Goal: Transaction & Acquisition: Purchase product/service

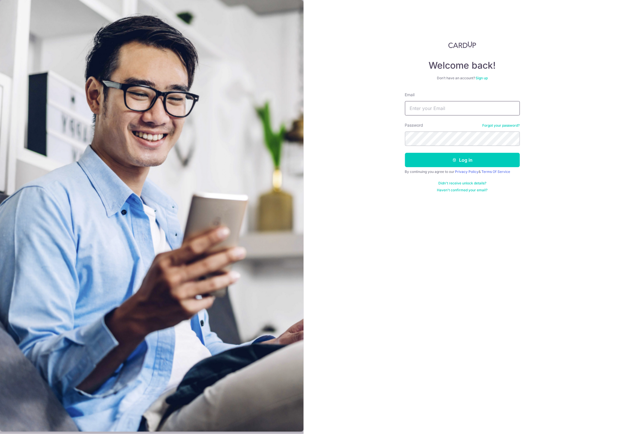
click at [439, 108] on input "Email" at bounding box center [462, 108] width 115 height 14
type input "[PERSON_NAME][EMAIL_ADDRESS][DOMAIN_NAME]"
click at [461, 158] on button "Log in" at bounding box center [462, 160] width 115 height 14
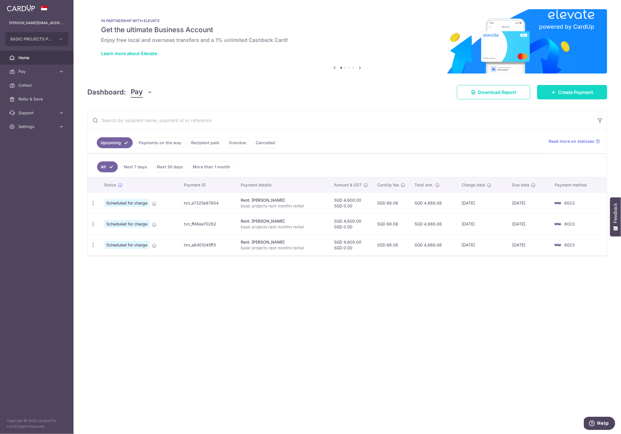
click at [577, 93] on span "Create Payment" at bounding box center [575, 92] width 35 height 7
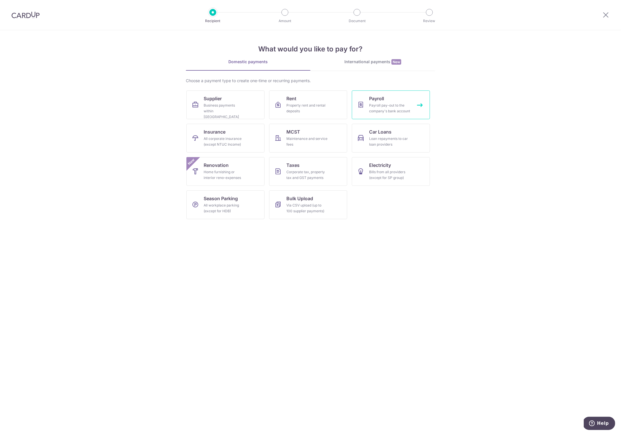
click at [385, 104] on div "Payroll pay-out to the company's bank account" at bounding box center [389, 108] width 41 height 11
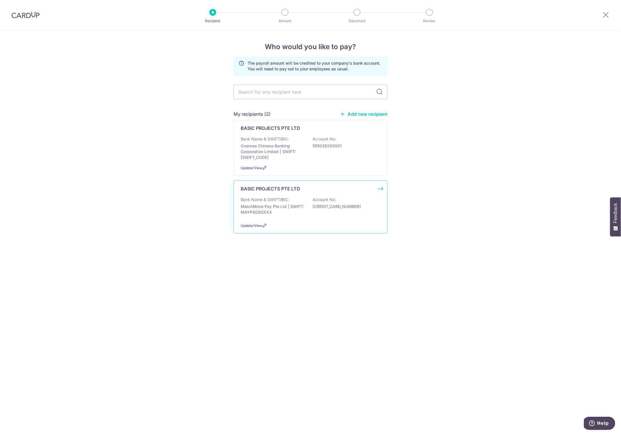
click at [266, 209] on p "MatchMove Pay Pte Ltd | SWIFT: MAYPSGSGXXX" at bounding box center [273, 209] width 64 height 11
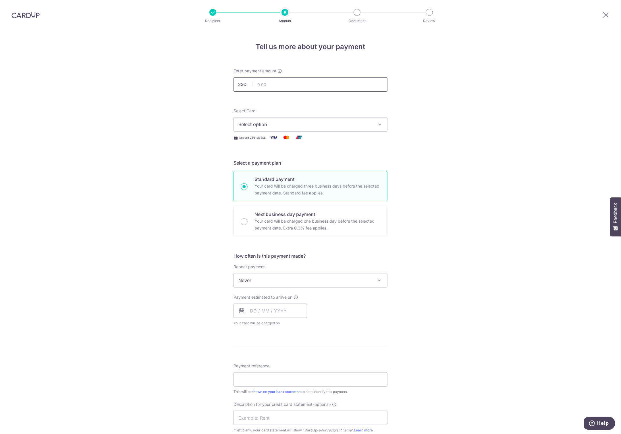
click at [273, 81] on input "text" at bounding box center [311, 84] width 154 height 14
type input "108,186.89"
click at [489, 120] on div "Tell us more about your payment Enter payment amount SGD 108,186.89 108186.89 S…" at bounding box center [310, 306] width 621 height 553
click at [253, 123] on span "Select option" at bounding box center [306, 124] width 134 height 7
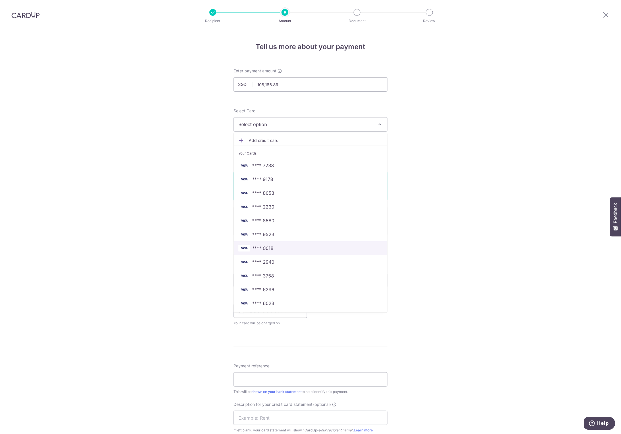
click at [266, 250] on span "**** 0018" at bounding box center [262, 248] width 21 height 7
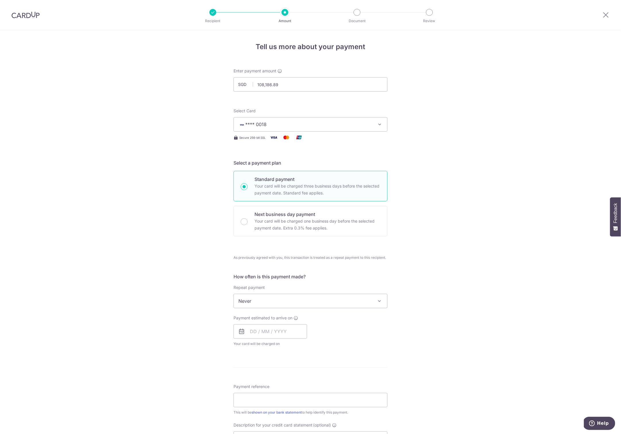
click at [420, 147] on div "Tell us more about your payment Enter payment amount SGD 108,186.89 108186.89 S…" at bounding box center [310, 316] width 621 height 573
click at [273, 336] on input "text" at bounding box center [271, 331] width 74 height 14
click at [254, 383] on link "8" at bounding box center [256, 383] width 9 height 9
type input "[DATE]"
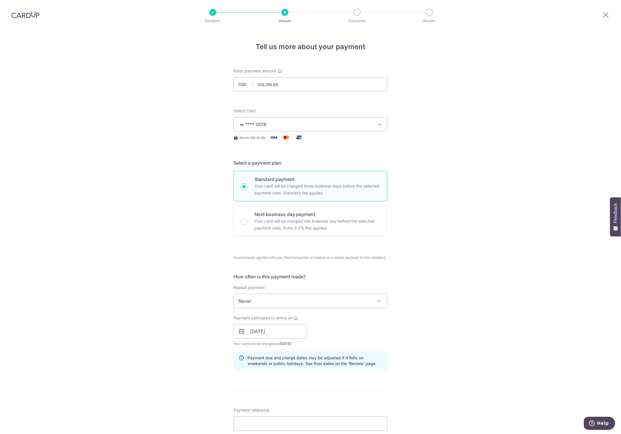
scroll to position [191, 0]
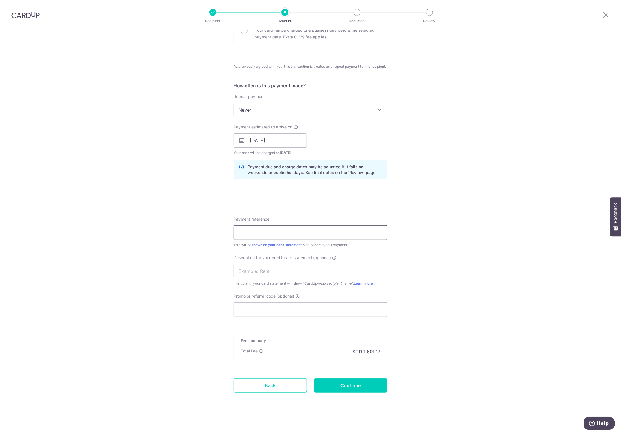
click at [263, 234] on input "Payment reference" at bounding box center [311, 233] width 154 height 14
click at [285, 237] on input "fw aug salay" at bounding box center [311, 233] width 154 height 14
click at [252, 232] on input "fw aug salay" at bounding box center [311, 233] width 154 height 14
click at [268, 233] on input "fw aug 25 salay" at bounding box center [311, 233] width 154 height 14
type input "fw aug 25 salary"
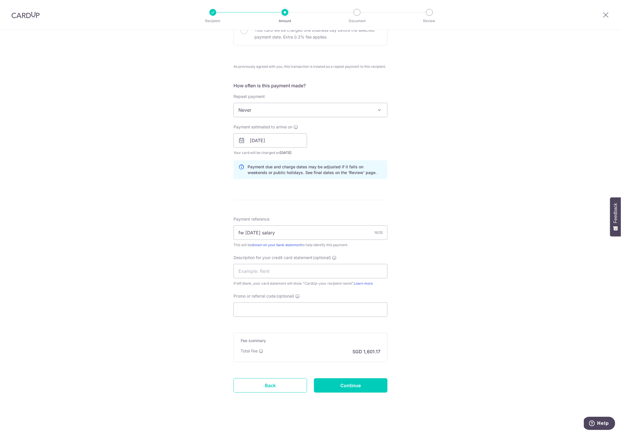
click at [487, 229] on div "Tell us more about your payment Enter payment amount SGD 108,186.89 108186.89 S…" at bounding box center [310, 137] width 621 height 597
drag, startPoint x: 237, startPoint y: 231, endPoint x: 276, endPoint y: 233, distance: 39.4
click at [276, 233] on input "fw aug 25 salary" at bounding box center [311, 233] width 154 height 14
click at [242, 271] on input "text" at bounding box center [311, 271] width 154 height 14
paste input "fw aug 25 salar"
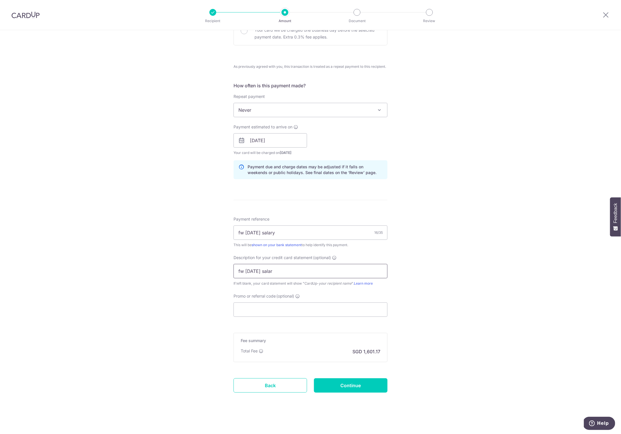
type input "fw aug 25 salar"
click at [503, 309] on div "Tell us more about your payment Enter payment amount SGD 108,186.89 108186.89 S…" at bounding box center [310, 137] width 621 height 597
click at [353, 382] on input "Continue" at bounding box center [351, 386] width 74 height 14
type input "Create Schedule"
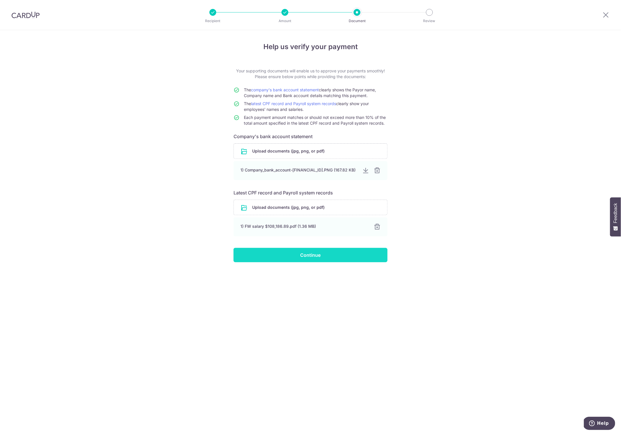
click at [308, 257] on input "Continue" at bounding box center [311, 255] width 154 height 14
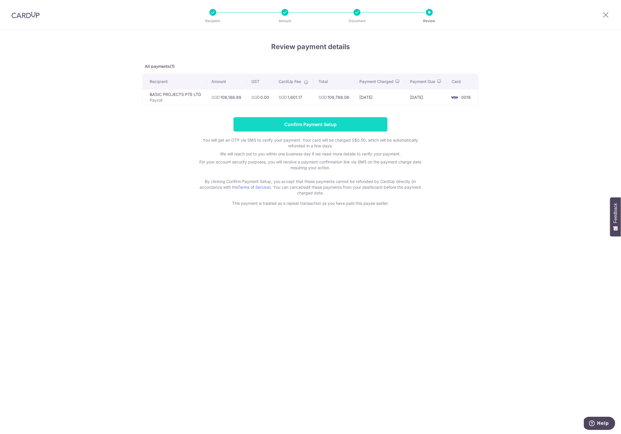
click at [310, 123] on input "Confirm Payment Setup" at bounding box center [311, 124] width 154 height 14
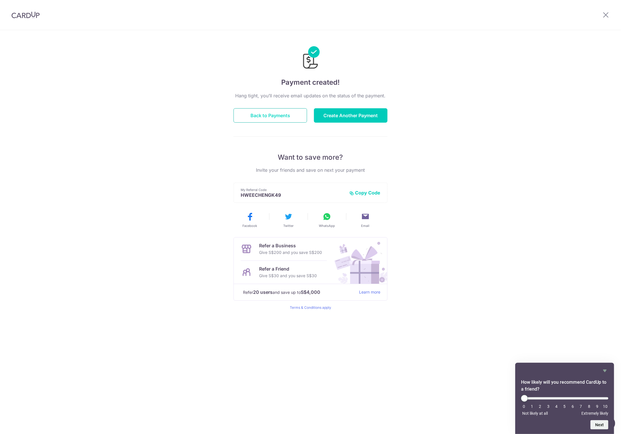
click at [269, 116] on button "Back to Payments" at bounding box center [271, 115] width 74 height 14
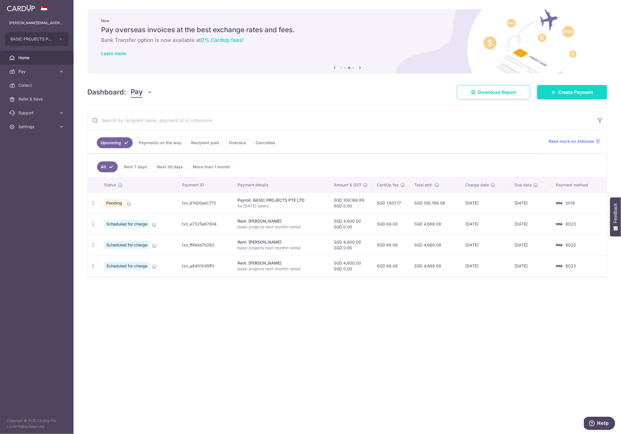
click at [564, 94] on span "Create Payment" at bounding box center [575, 92] width 35 height 7
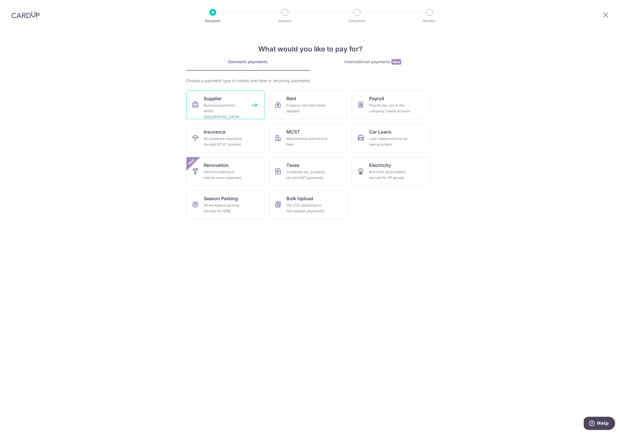
click at [216, 103] on div "Business payments within Singapore" at bounding box center [224, 111] width 41 height 17
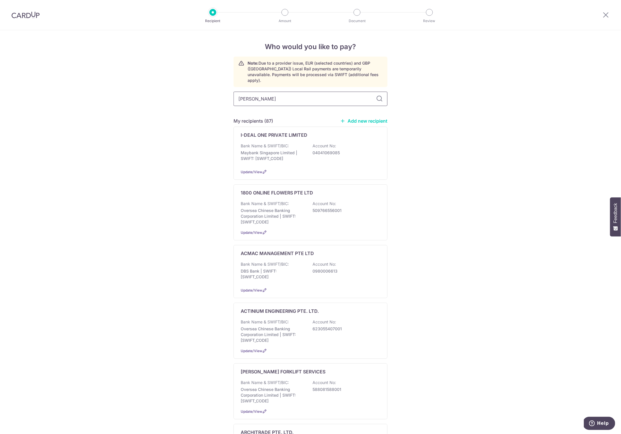
type input "liberty"
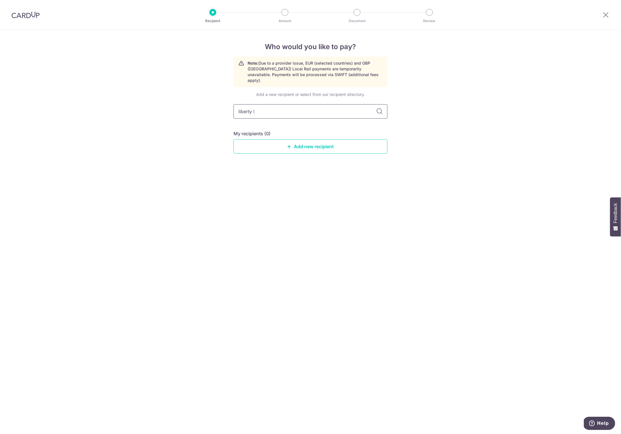
type input "liberty in"
type input "liberty insu"
click at [24, 12] on img at bounding box center [25, 14] width 28 height 7
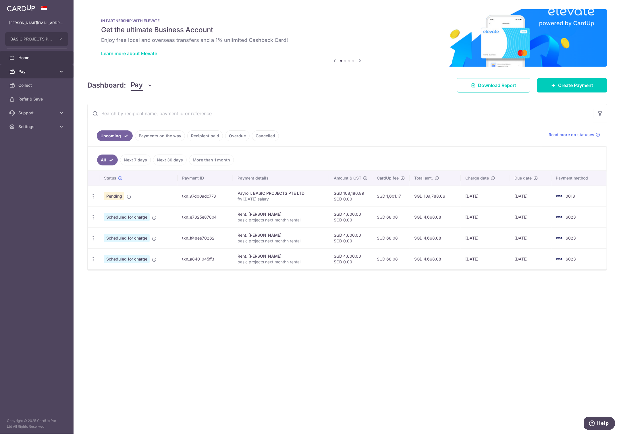
click at [59, 69] on icon at bounding box center [62, 72] width 6 height 6
click at [30, 97] on span "Recipients" at bounding box center [37, 99] width 38 height 6
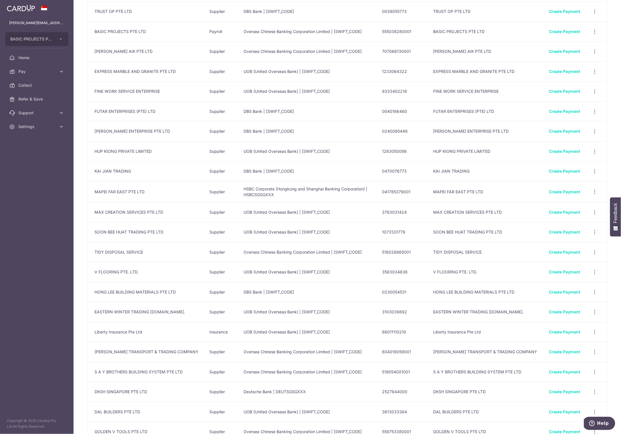
scroll to position [89, 0]
click at [564, 328] on link "Create Payment" at bounding box center [564, 330] width 31 height 5
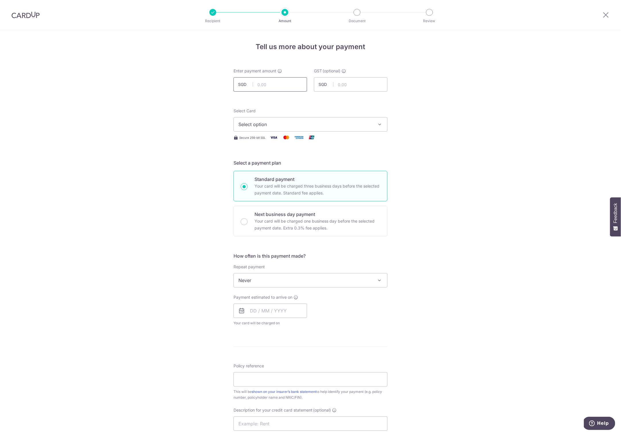
click at [274, 85] on input "text" at bounding box center [271, 84] width 74 height 14
type input "2,953.90"
click at [202, 119] on div "Tell us more about your payment Enter payment amount SGD 2,953.90 2953.90 GST (…" at bounding box center [310, 309] width 621 height 558
click at [271, 122] on span "Select option" at bounding box center [306, 124] width 134 height 7
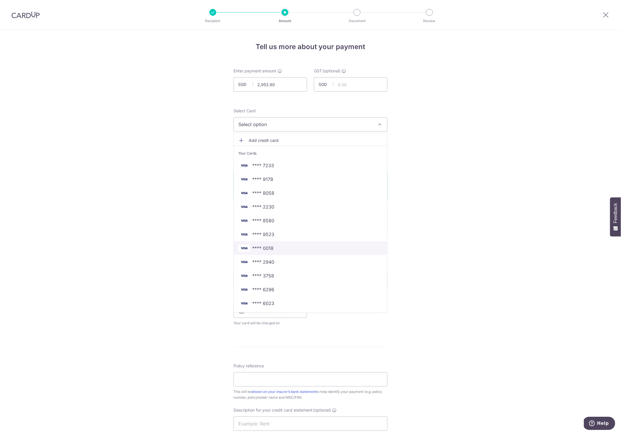
click at [267, 245] on span "**** 0018" at bounding box center [262, 248] width 21 height 7
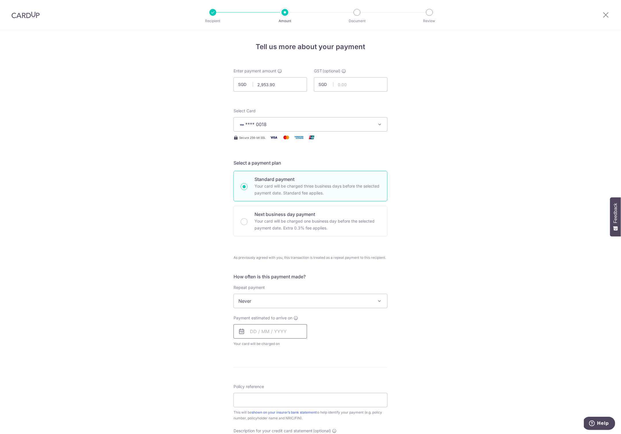
click at [271, 332] on input "text" at bounding box center [271, 331] width 74 height 14
click at [254, 385] on link "8" at bounding box center [256, 383] width 9 height 9
type input "[DATE]"
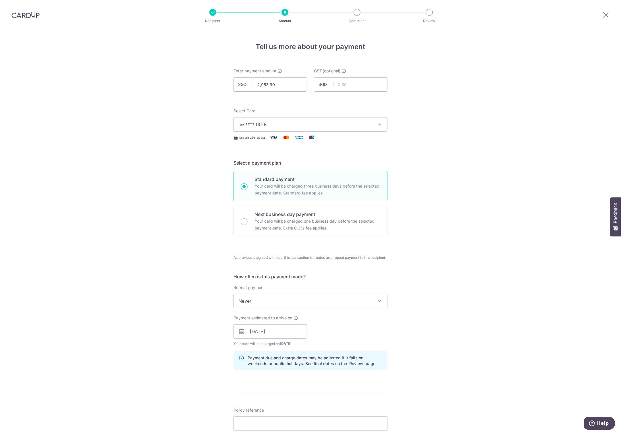
scroll to position [129, 0]
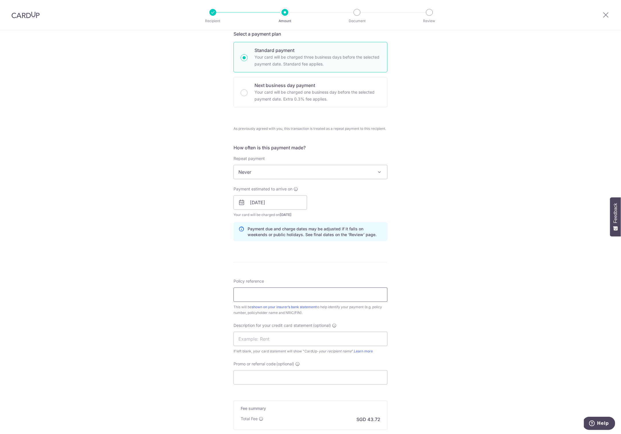
click at [246, 293] on input "Policy reference" at bounding box center [311, 295] width 154 height 14
type input "SD25L02309 R09"
click at [254, 337] on input "text" at bounding box center [311, 339] width 154 height 14
type input "liberty d n o"
click at [178, 364] on div "Tell us more about your payment Enter payment amount SGD 2,953.90 2953.90 GST (…" at bounding box center [310, 202] width 621 height 603
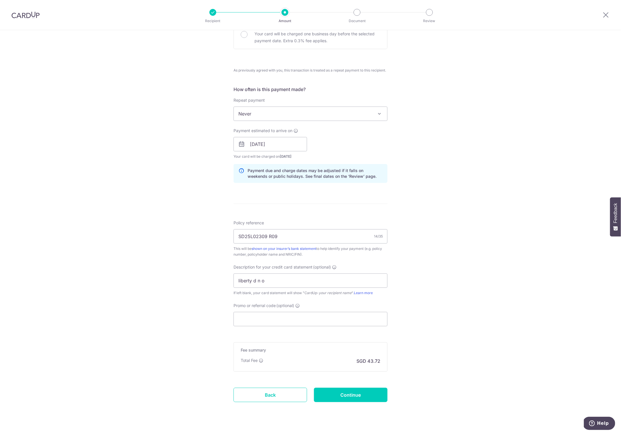
scroll to position [197, 0]
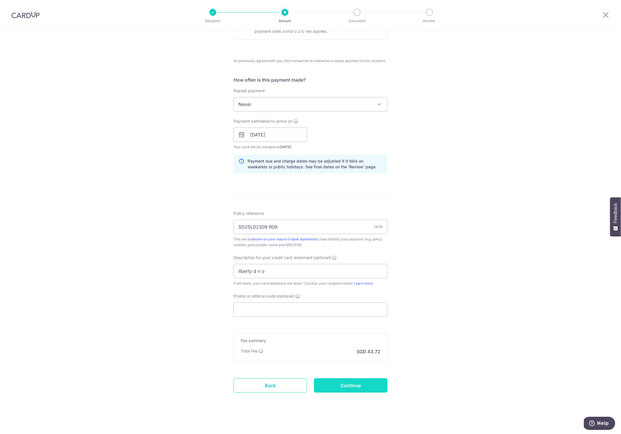
click at [344, 385] on input "Continue" at bounding box center [351, 386] width 74 height 14
type input "Create Schedule"
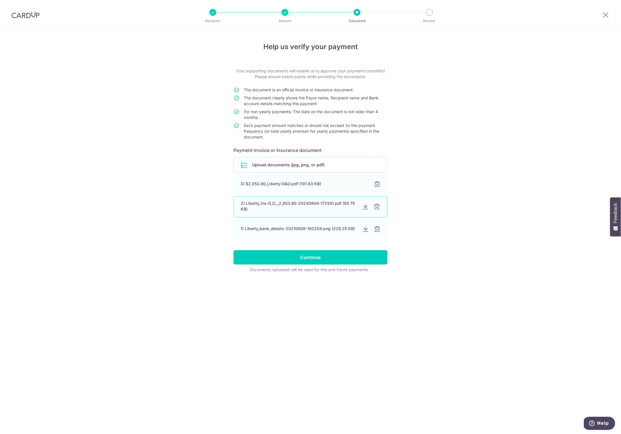
click at [378, 205] on div at bounding box center [377, 206] width 7 height 7
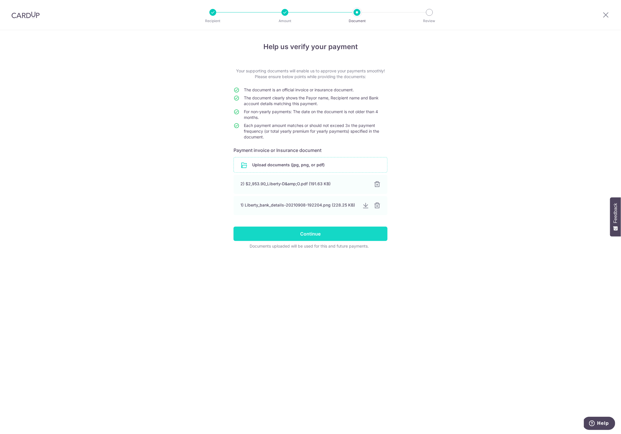
click at [296, 233] on input "Continue" at bounding box center [311, 234] width 154 height 14
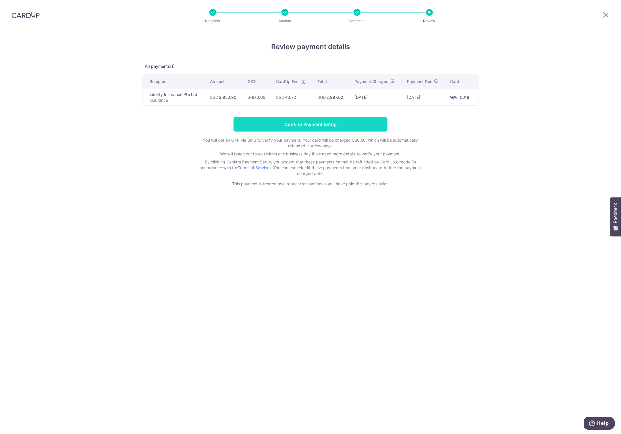
click at [311, 126] on input "Confirm Payment Setup" at bounding box center [311, 124] width 154 height 14
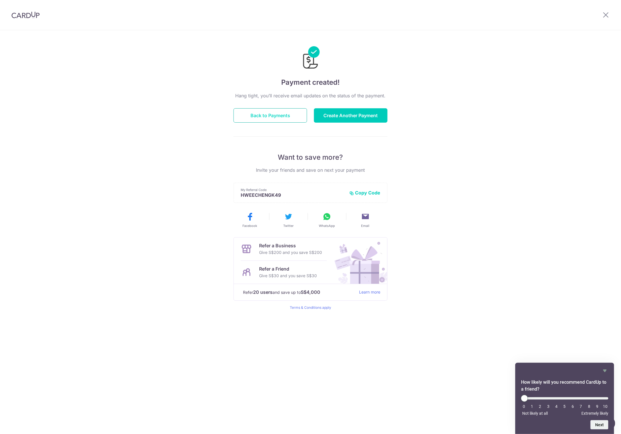
click at [272, 113] on button "Back to Payments" at bounding box center [271, 115] width 74 height 14
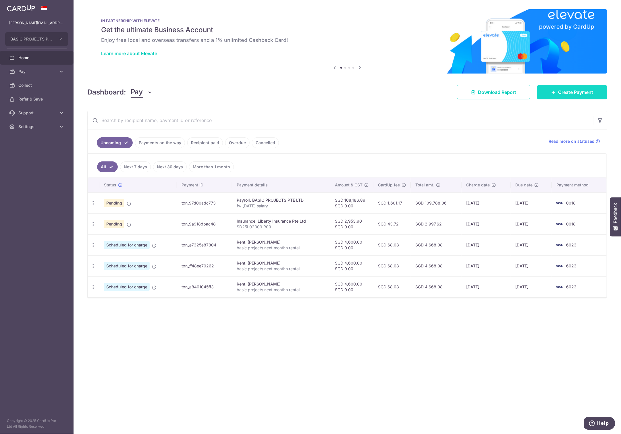
click at [567, 92] on span "Create Payment" at bounding box center [575, 92] width 35 height 7
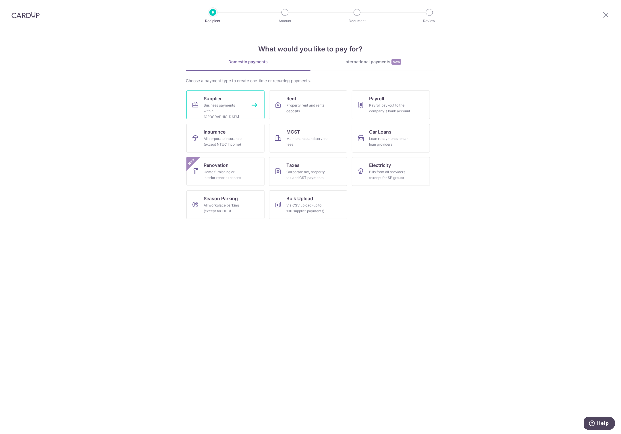
click at [224, 106] on div "Business payments within Singapore" at bounding box center [224, 111] width 41 height 17
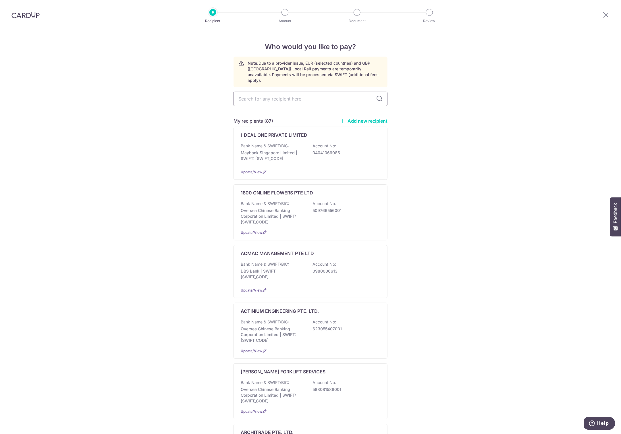
click at [248, 93] on input "text" at bounding box center [311, 99] width 154 height 14
type input "uni"
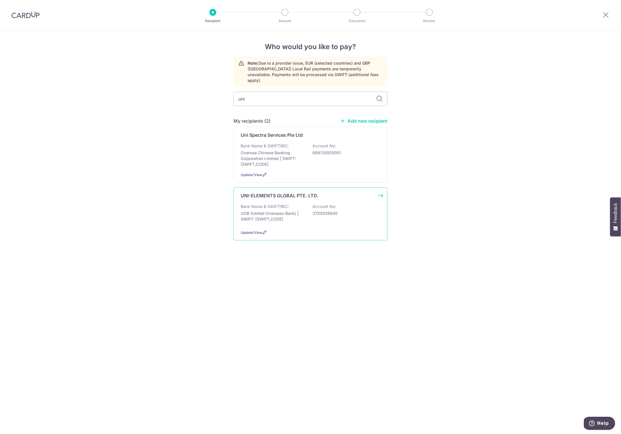
click at [266, 211] on p "UOB (United Overseas Bank) | SWIFT: UOVBSGSGXXX" at bounding box center [273, 216] width 64 height 11
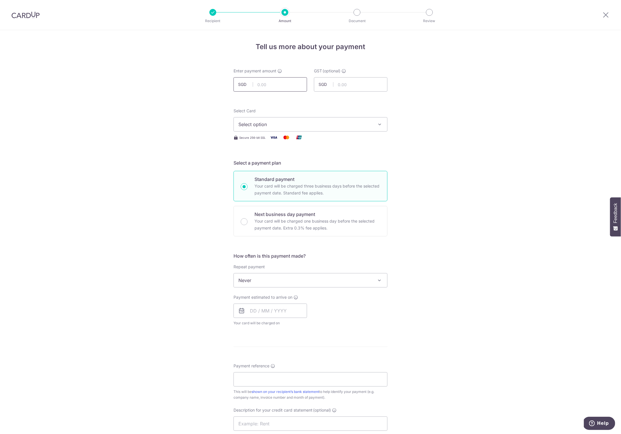
click at [270, 83] on input "text" at bounding box center [271, 84] width 74 height 14
type input "1,744.00"
click at [189, 136] on div "Tell us more about your payment Enter payment amount SGD 1,744.00 1744.00 GST (…" at bounding box center [310, 309] width 621 height 558
drag, startPoint x: 254, startPoint y: 122, endPoint x: 254, endPoint y: 132, distance: 10.4
click at [254, 122] on span "Select option" at bounding box center [306, 124] width 134 height 7
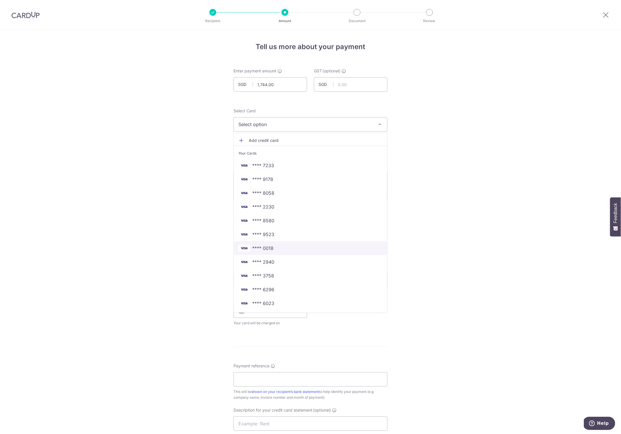
drag, startPoint x: 275, startPoint y: 249, endPoint x: 264, endPoint y: 252, distance: 11.3
click at [275, 249] on span "**** 0018" at bounding box center [311, 248] width 144 height 7
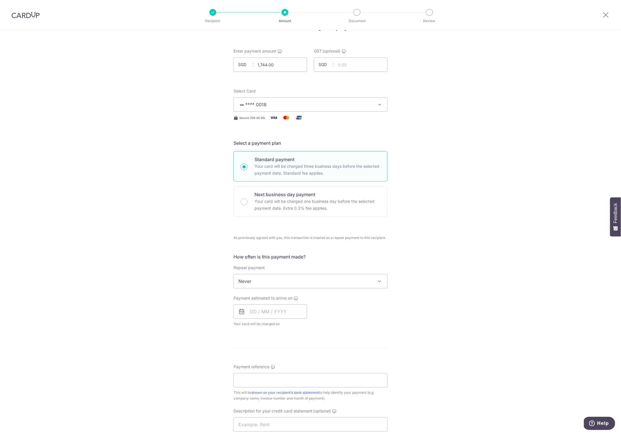
scroll to position [61, 0]
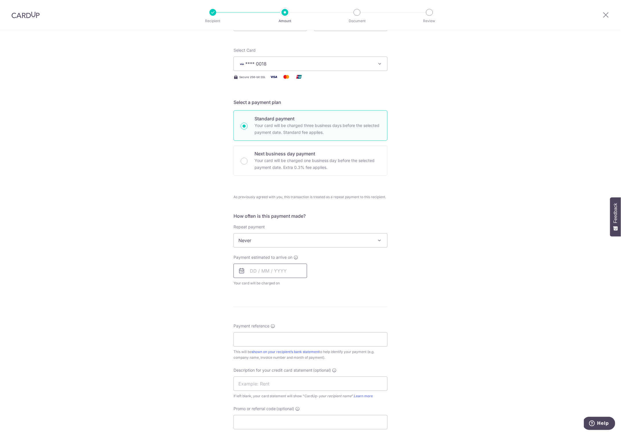
click at [268, 267] on input "text" at bounding box center [271, 271] width 74 height 14
drag, startPoint x: 258, startPoint y: 320, endPoint x: 177, endPoint y: 308, distance: 81.1
click at [258, 321] on link "8" at bounding box center [256, 323] width 9 height 9
type input "08/09/2025"
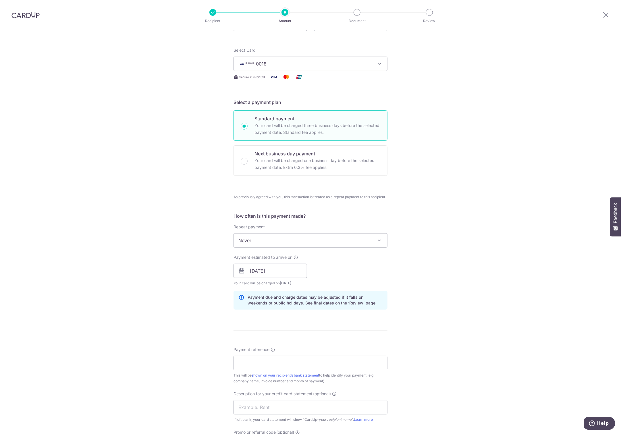
drag, startPoint x: 177, startPoint y: 308, endPoint x: 183, endPoint y: 322, distance: 15.2
click at [177, 308] on div "Tell us more about your payment Enter payment amount SGD 1,744.00 1744.00 GST (…" at bounding box center [310, 271] width 621 height 603
click at [246, 360] on input "Payment reference" at bounding box center [311, 363] width 154 height 14
type input "basicprojects Aug 25"
click at [204, 326] on div "Tell us more about your payment Enter payment amount SGD 1,744.00 1744.00 GST (…" at bounding box center [310, 271] width 621 height 603
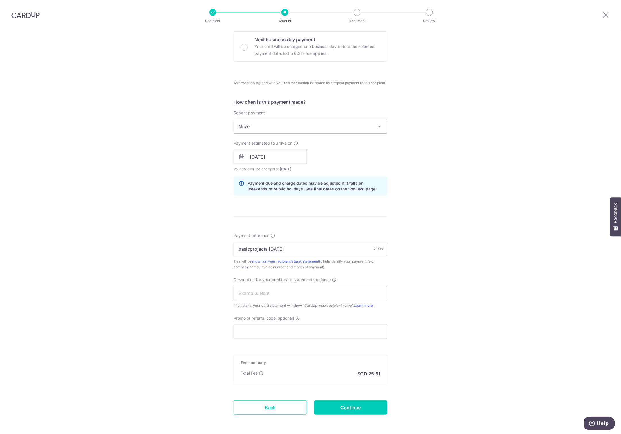
scroll to position [175, 0]
click at [246, 294] on input "text" at bounding box center [311, 293] width 154 height 14
type input "uni ele 0825"
click at [169, 314] on div "Tell us more about your payment Enter payment amount SGD 1,744.00 1744.00 GST (…" at bounding box center [310, 156] width 621 height 603
click at [318, 408] on input "Continue" at bounding box center [351, 407] width 74 height 14
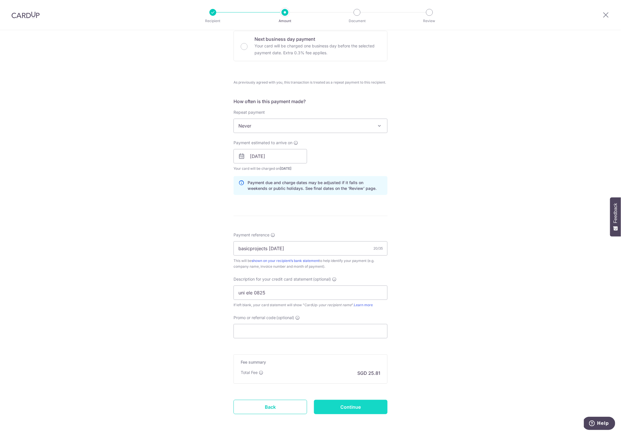
type input "Create Schedule"
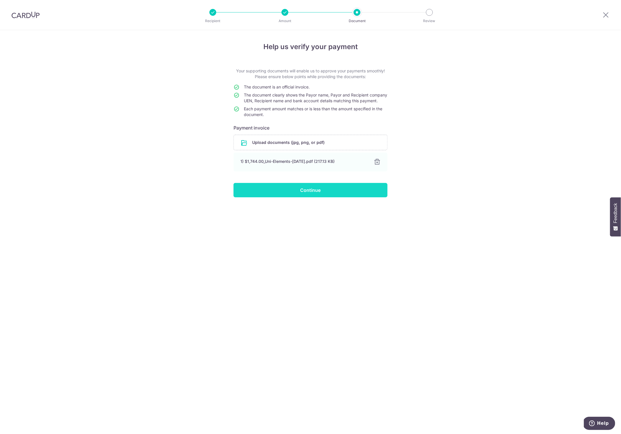
click at [308, 195] on input "Continue" at bounding box center [311, 190] width 154 height 14
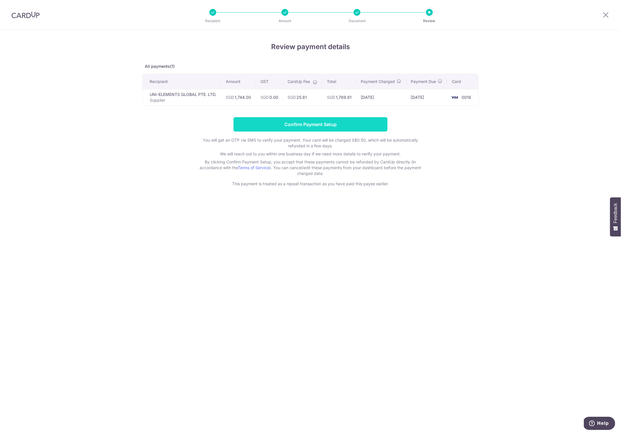
click at [314, 129] on input "Confirm Payment Setup" at bounding box center [311, 124] width 154 height 14
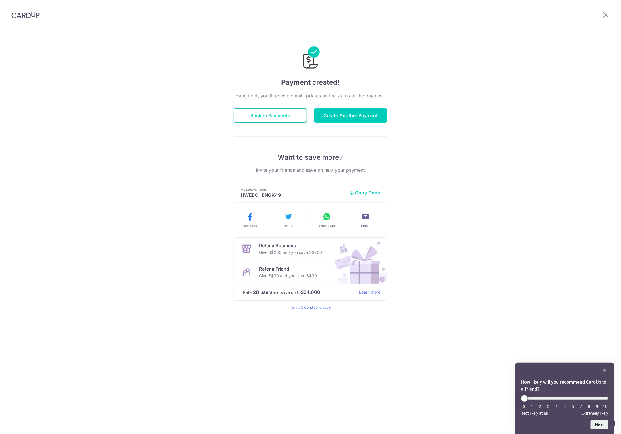
click at [265, 112] on button "Back to Payments" at bounding box center [271, 115] width 74 height 14
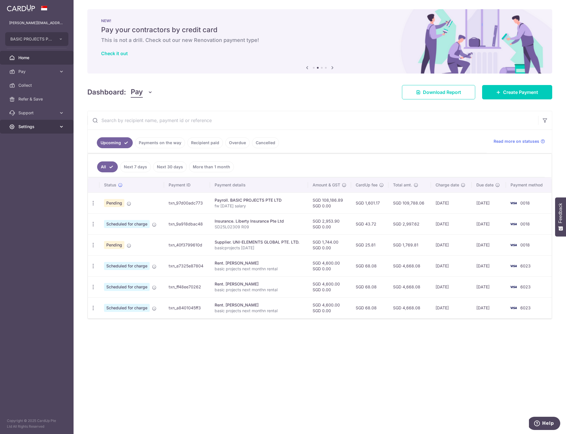
click at [25, 125] on span "Settings" at bounding box center [37, 127] width 38 height 6
click at [30, 151] on span "Logout" at bounding box center [37, 154] width 38 height 6
